Goal: Answer question/provide support: Answer question/provide support

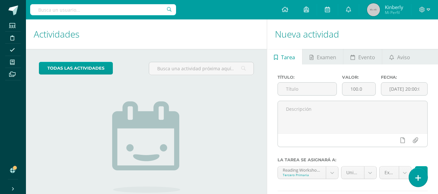
click at [420, 176] on icon at bounding box center [418, 177] width 6 height 7
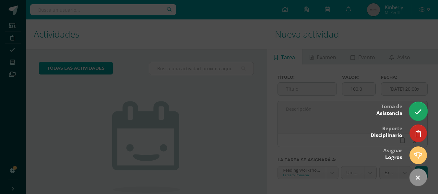
click at [419, 117] on link at bounding box center [418, 111] width 18 height 19
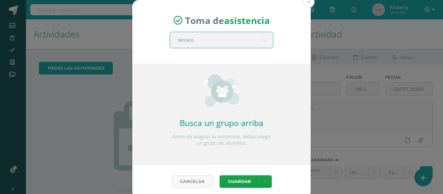
type input "tercero b"
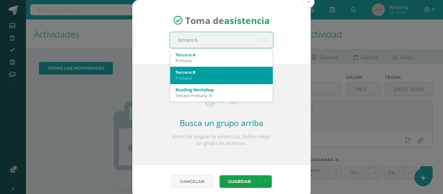
click at [226, 77] on div "Primaria" at bounding box center [221, 78] width 92 height 6
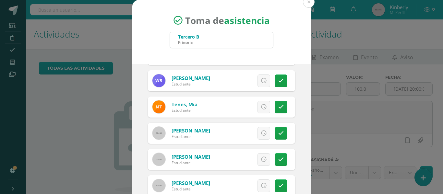
scroll to position [51, 0]
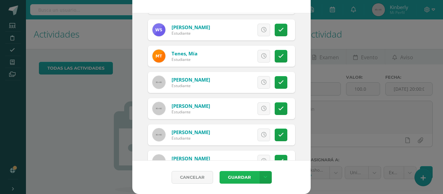
click at [231, 172] on button "Guardar" at bounding box center [239, 177] width 40 height 13
